Goal: Information Seeking & Learning: Find specific fact

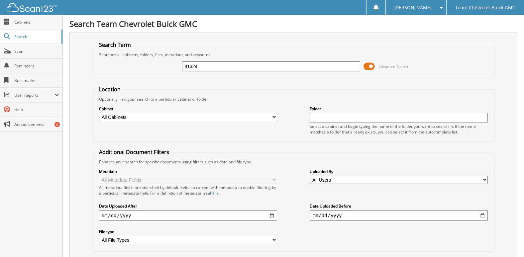
drag, startPoint x: 207, startPoint y: 68, endPoint x: 159, endPoint y: 69, distance: 47.5
click at [159, 69] on div "81324 Advanced Search" at bounding box center [293, 66] width 395 height 18
type input "85553"
drag, startPoint x: 204, startPoint y: 70, endPoint x: 152, endPoint y: 70, distance: 52.2
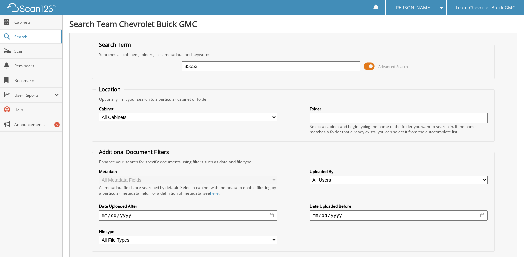
click at [152, 70] on div "85553 Advanced Search" at bounding box center [293, 66] width 395 height 18
type input "85206"
drag, startPoint x: 203, startPoint y: 66, endPoint x: 157, endPoint y: 72, distance: 46.3
click at [157, 72] on div "85206 Advanced Search" at bounding box center [293, 66] width 395 height 18
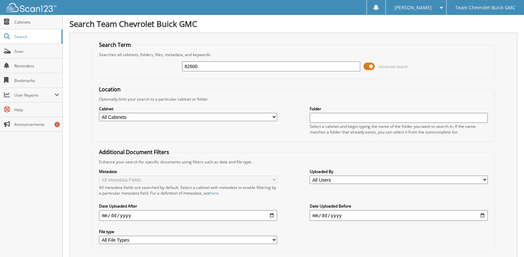
type input "82600"
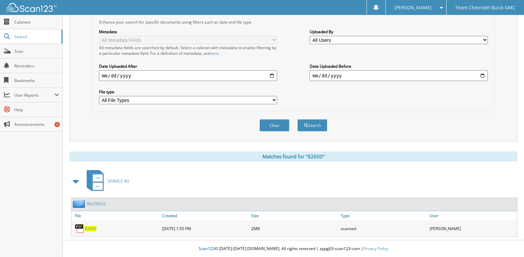
click at [89, 230] on span "82600" at bounding box center [91, 229] width 12 height 6
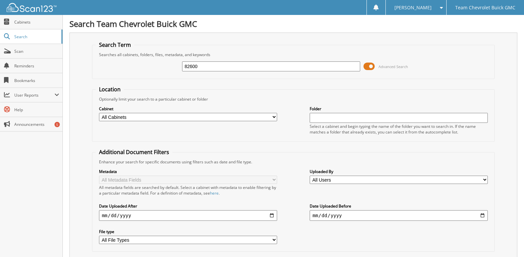
drag, startPoint x: 207, startPoint y: 68, endPoint x: 148, endPoint y: 68, distance: 59.5
click at [148, 68] on div "82600 Advanced Search" at bounding box center [293, 66] width 395 height 18
type input "83162"
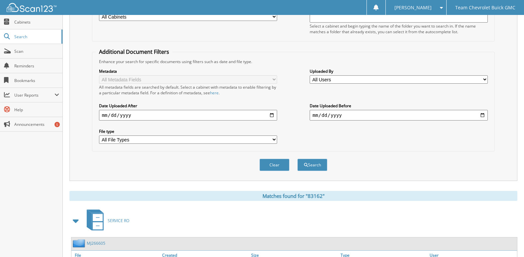
scroll to position [140, 0]
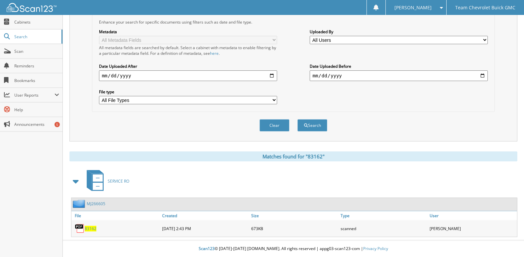
click at [86, 227] on span "83162" at bounding box center [91, 229] width 12 height 6
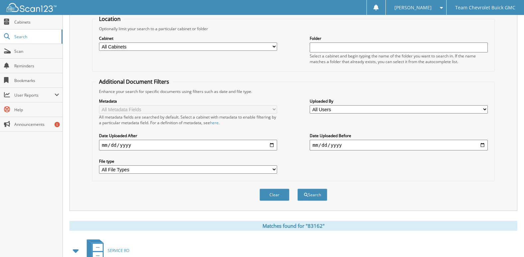
scroll to position [0, 0]
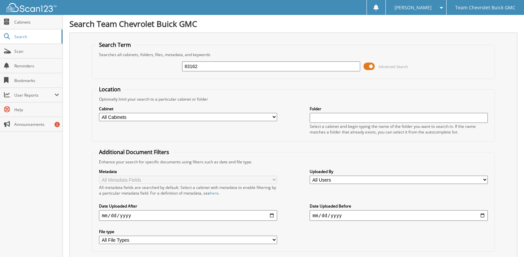
drag, startPoint x: 213, startPoint y: 65, endPoint x: 144, endPoint y: 69, distance: 69.2
click at [144, 69] on div "83162 Advanced Search" at bounding box center [293, 66] width 395 height 18
type input "28999"
drag, startPoint x: 210, startPoint y: 65, endPoint x: 133, endPoint y: 65, distance: 77.1
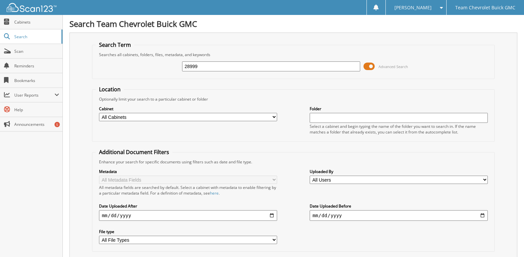
click at [133, 65] on div "28999 Advanced Search" at bounding box center [293, 66] width 395 height 18
type input "80402"
drag, startPoint x: 208, startPoint y: 64, endPoint x: 177, endPoint y: 70, distance: 31.4
click at [177, 70] on div "80402 Advanced Search" at bounding box center [293, 66] width 395 height 18
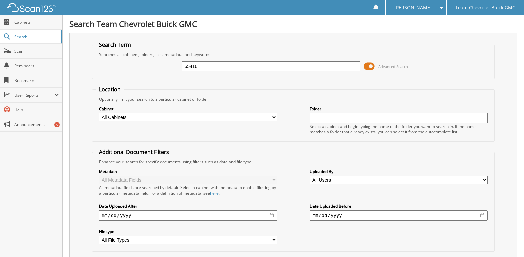
type input "65416"
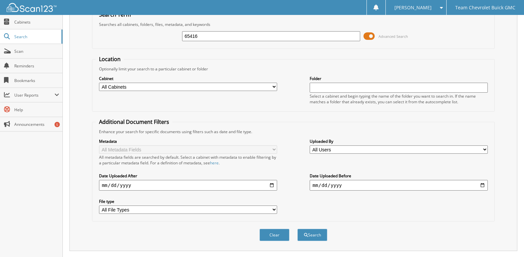
scroll to position [199, 0]
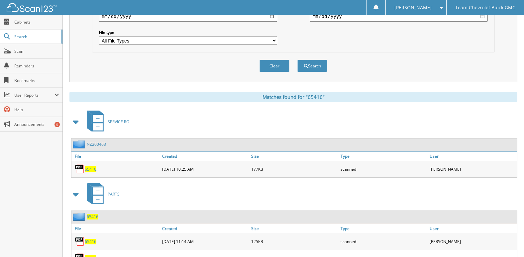
click at [93, 170] on span "65416" at bounding box center [91, 169] width 12 height 6
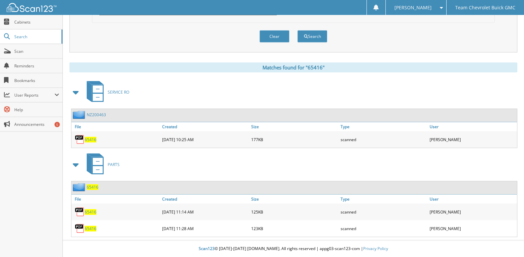
scroll to position [0, 0]
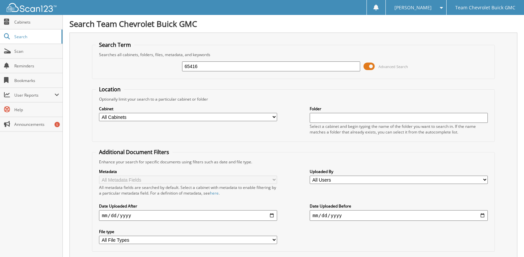
drag, startPoint x: 205, startPoint y: 69, endPoint x: 162, endPoint y: 68, distance: 43.2
click at [162, 68] on div "65416 Advanced Search" at bounding box center [293, 66] width 395 height 18
type input "64926"
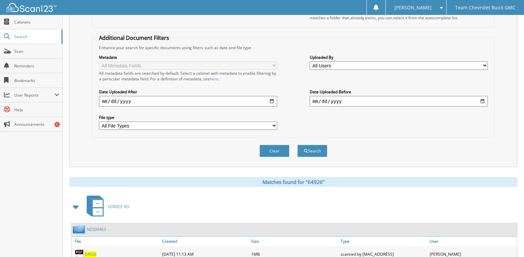
scroll to position [157, 0]
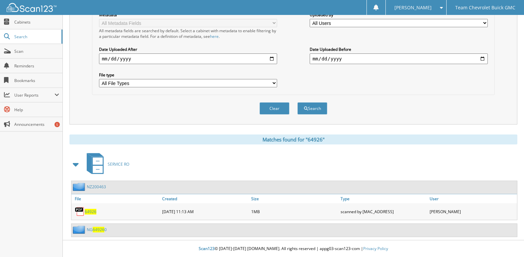
click at [91, 210] on span "64926" at bounding box center [91, 212] width 12 height 6
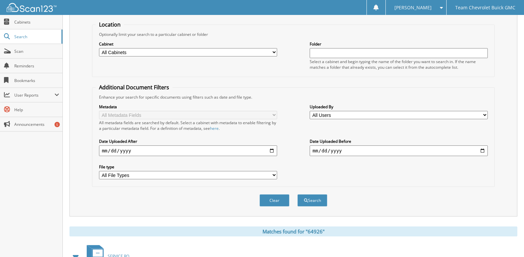
scroll to position [0, 0]
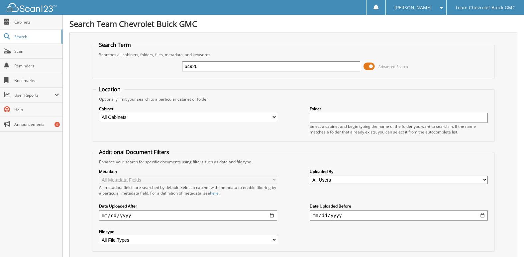
drag, startPoint x: 202, startPoint y: 69, endPoint x: 139, endPoint y: 69, distance: 63.8
click at [139, 69] on div "64926 Advanced Search" at bounding box center [293, 66] width 395 height 18
type input "63353"
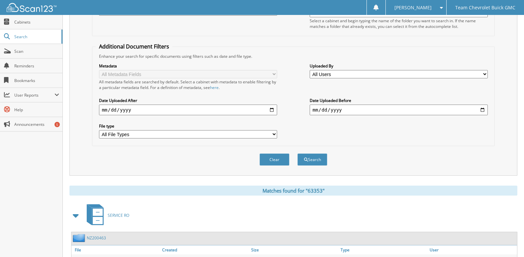
scroll to position [140, 0]
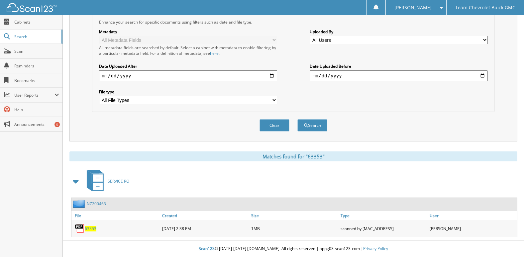
click at [90, 226] on span "63353" at bounding box center [91, 229] width 12 height 6
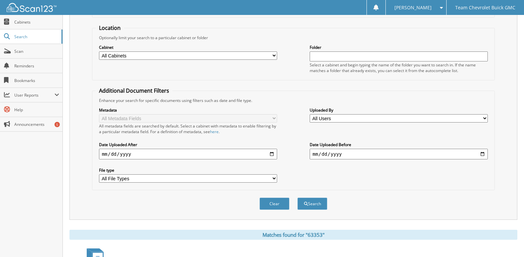
scroll to position [0, 0]
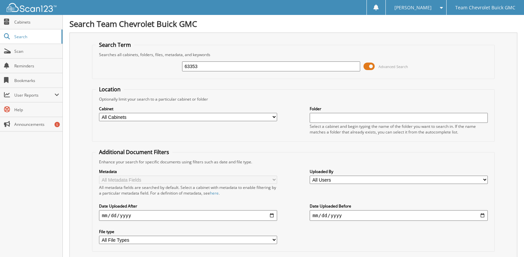
drag, startPoint x: 212, startPoint y: 69, endPoint x: 141, endPoint y: 65, distance: 71.2
click at [141, 65] on div "63353 Advanced Search" at bounding box center [293, 66] width 395 height 18
type input "62802"
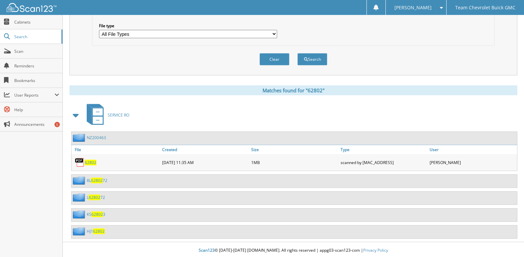
scroll to position [208, 0]
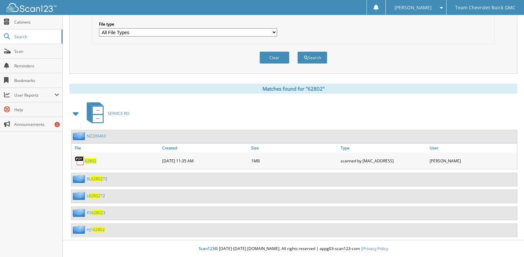
click at [92, 161] on span "62802" at bounding box center [91, 161] width 12 height 6
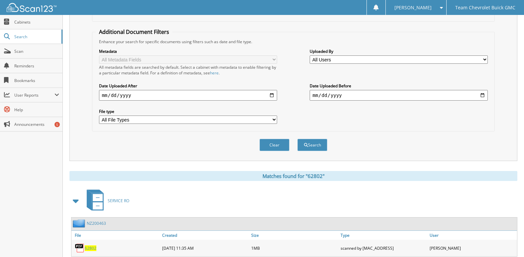
scroll to position [0, 0]
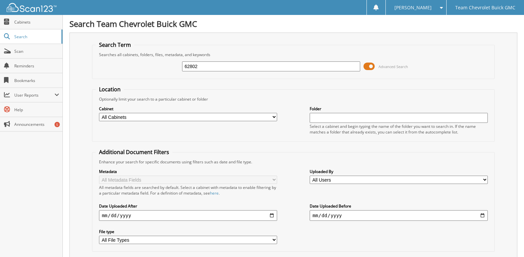
drag, startPoint x: 197, startPoint y: 68, endPoint x: 161, endPoint y: 68, distance: 36.5
click at [161, 68] on div "62802 Advanced Search" at bounding box center [293, 66] width 395 height 18
type input "62731"
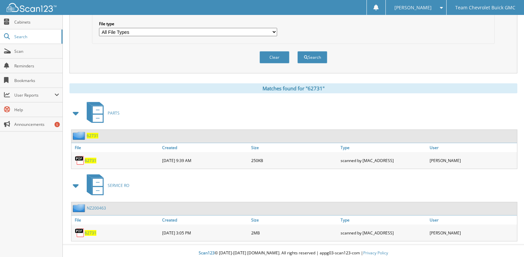
scroll to position [213, 0]
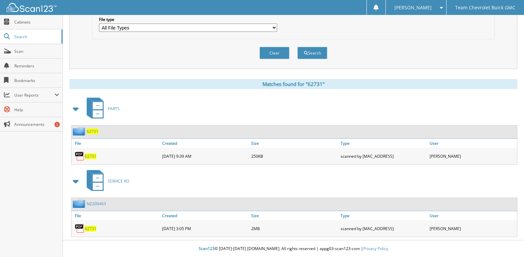
click at [87, 227] on span "62731" at bounding box center [91, 229] width 12 height 6
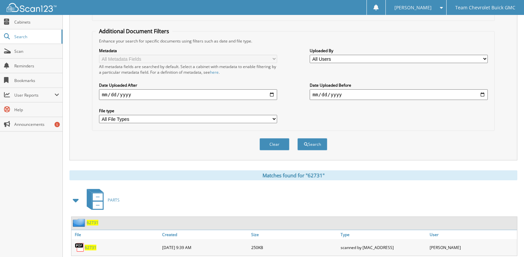
scroll to position [0, 0]
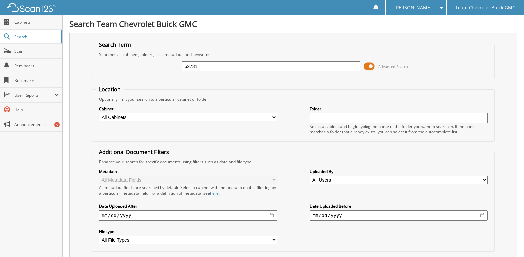
drag, startPoint x: 203, startPoint y: 63, endPoint x: 168, endPoint y: 67, distance: 35.0
click at [168, 67] on div "62731 Advanced Search" at bounding box center [293, 66] width 395 height 18
type input "62633"
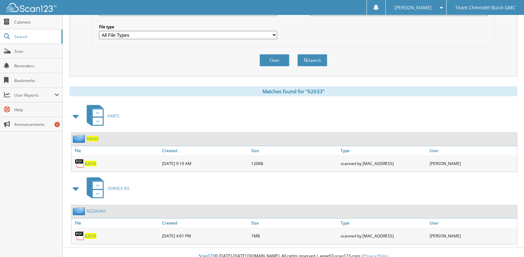
scroll to position [213, 0]
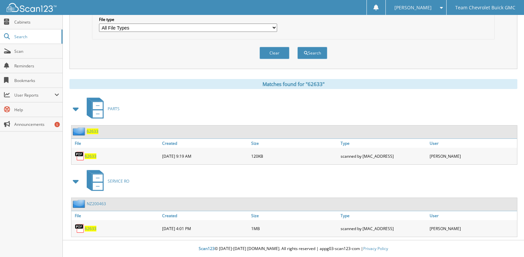
click at [93, 230] on span "62633" at bounding box center [91, 229] width 12 height 6
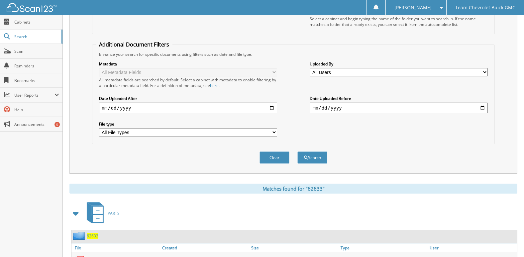
scroll to position [0, 0]
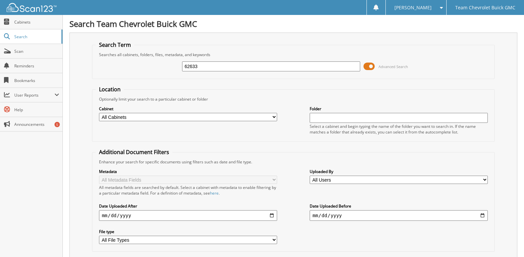
drag, startPoint x: 202, startPoint y: 66, endPoint x: 139, endPoint y: 66, distance: 62.8
click at [139, 66] on div "62633 Advanced Search" at bounding box center [293, 66] width 395 height 18
type input "73790"
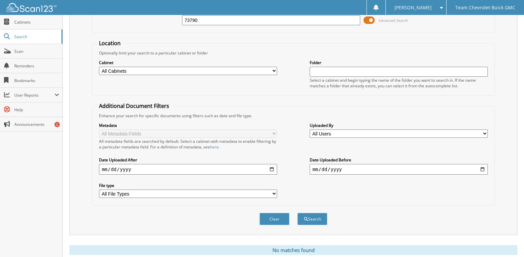
scroll to position [35, 0]
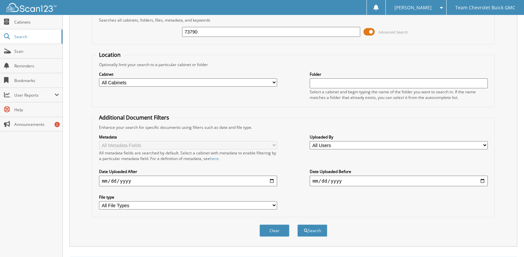
drag, startPoint x: 204, startPoint y: 30, endPoint x: 158, endPoint y: 35, distance: 46.4
click at [158, 35] on div "73790 Advanced Search" at bounding box center [293, 32] width 395 height 18
type input "77197"
click at [297, 225] on button "Search" at bounding box center [312, 231] width 30 height 12
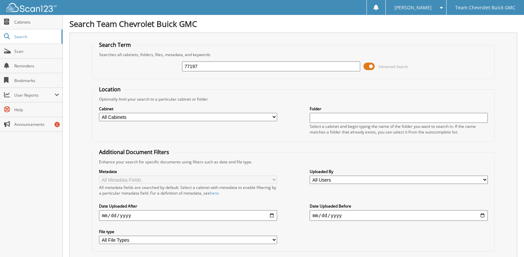
drag, startPoint x: 203, startPoint y: 68, endPoint x: 145, endPoint y: 68, distance: 58.1
click at [145, 68] on div "77197 Advanced Search" at bounding box center [293, 66] width 395 height 18
type input "77868"
drag, startPoint x: 220, startPoint y: 62, endPoint x: 166, endPoint y: 69, distance: 54.9
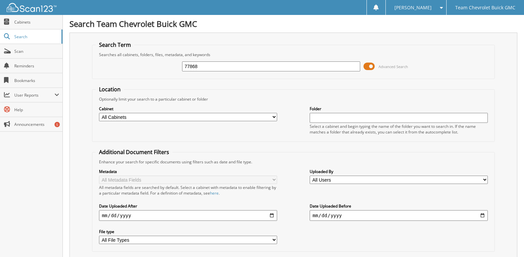
click at [166, 69] on div "77868 Advanced Search" at bounding box center [293, 66] width 395 height 18
type input "78820"
drag, startPoint x: 221, startPoint y: 68, endPoint x: 137, endPoint y: 68, distance: 83.7
click at [137, 68] on div "78820 Advanced Search" at bounding box center [293, 66] width 395 height 18
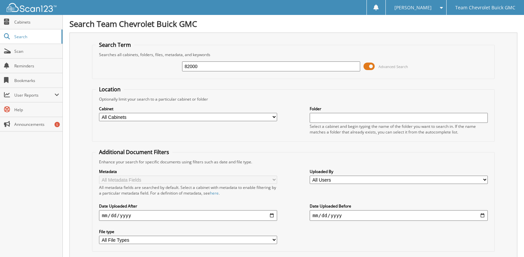
type input "82000"
drag, startPoint x: 203, startPoint y: 69, endPoint x: 104, endPoint y: 64, distance: 98.8
click at [104, 64] on div "82000 Advanced Search" at bounding box center [293, 66] width 395 height 18
type input "7"
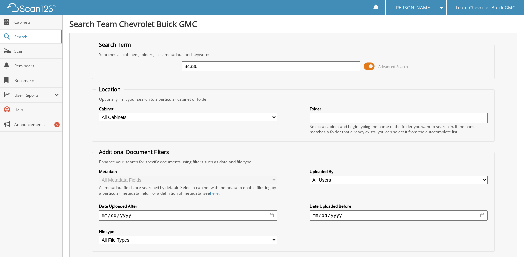
type input "84336"
drag, startPoint x: 206, startPoint y: 67, endPoint x: 149, endPoint y: 67, distance: 56.5
click at [151, 67] on div "84336 Advanced Search" at bounding box center [293, 66] width 395 height 18
type input "84536"
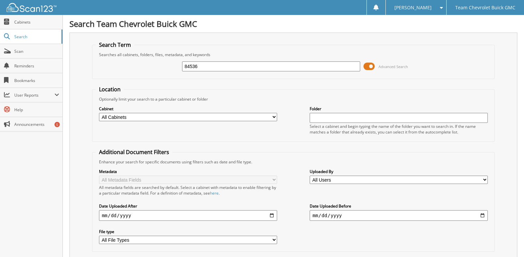
drag, startPoint x: 201, startPoint y: 67, endPoint x: 126, endPoint y: 66, distance: 74.8
click at [126, 66] on div "84536 Advanced Search" at bounding box center [293, 66] width 395 height 18
type input "85355"
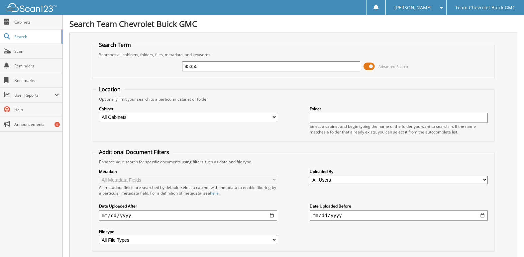
drag, startPoint x: 175, startPoint y: 64, endPoint x: 109, endPoint y: 59, distance: 66.7
click at [109, 59] on div "85355 Advanced Search" at bounding box center [293, 66] width 395 height 18
type input "86013"
